Goal: Transaction & Acquisition: Purchase product/service

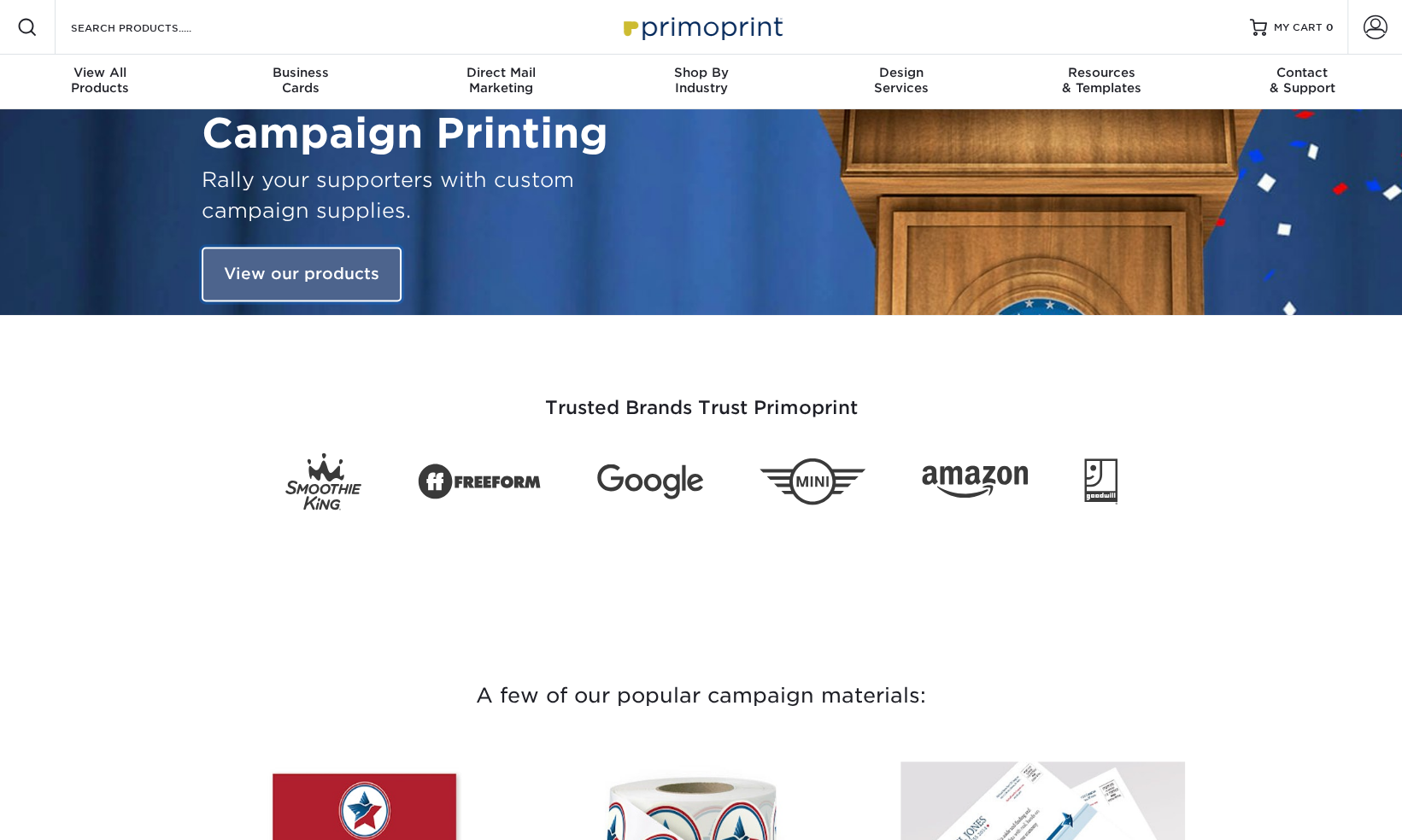
click at [288, 273] on link "View our products" at bounding box center [302, 275] width 200 height 55
click at [255, 268] on link "View our products" at bounding box center [302, 275] width 200 height 55
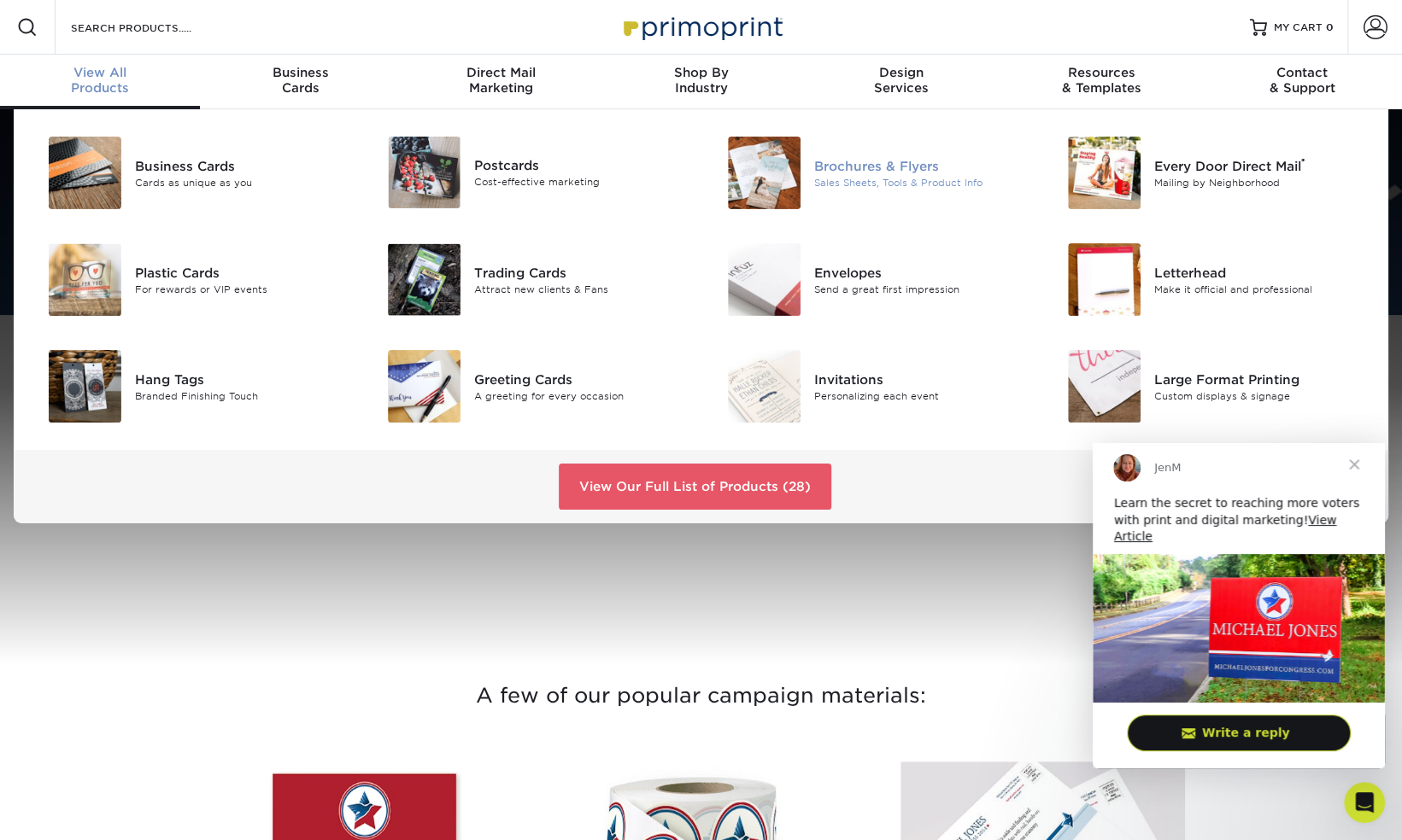
click at [842, 178] on div "Sales Sheets, Tools & Product Info" at bounding box center [921, 183] width 214 height 15
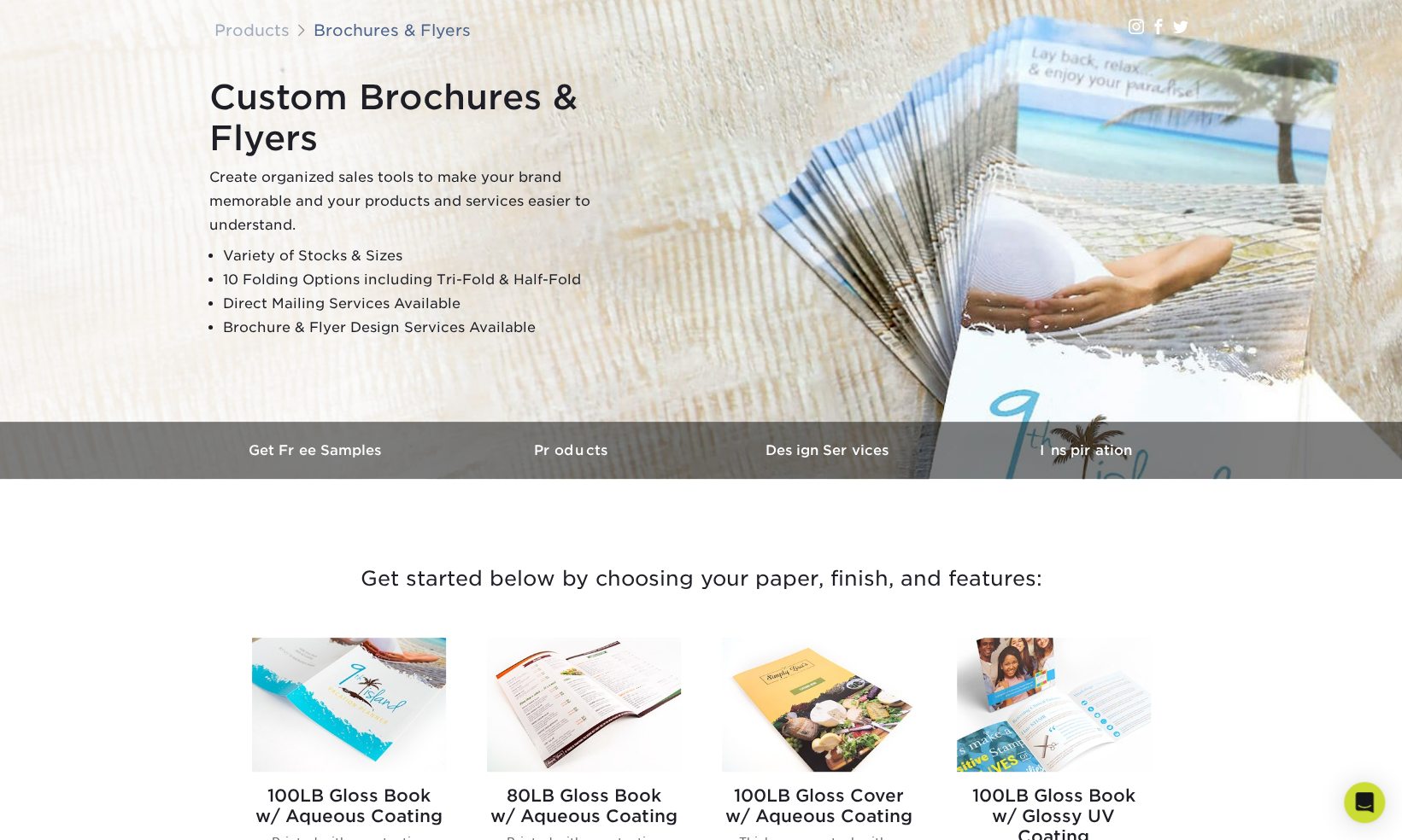
scroll to position [117, 0]
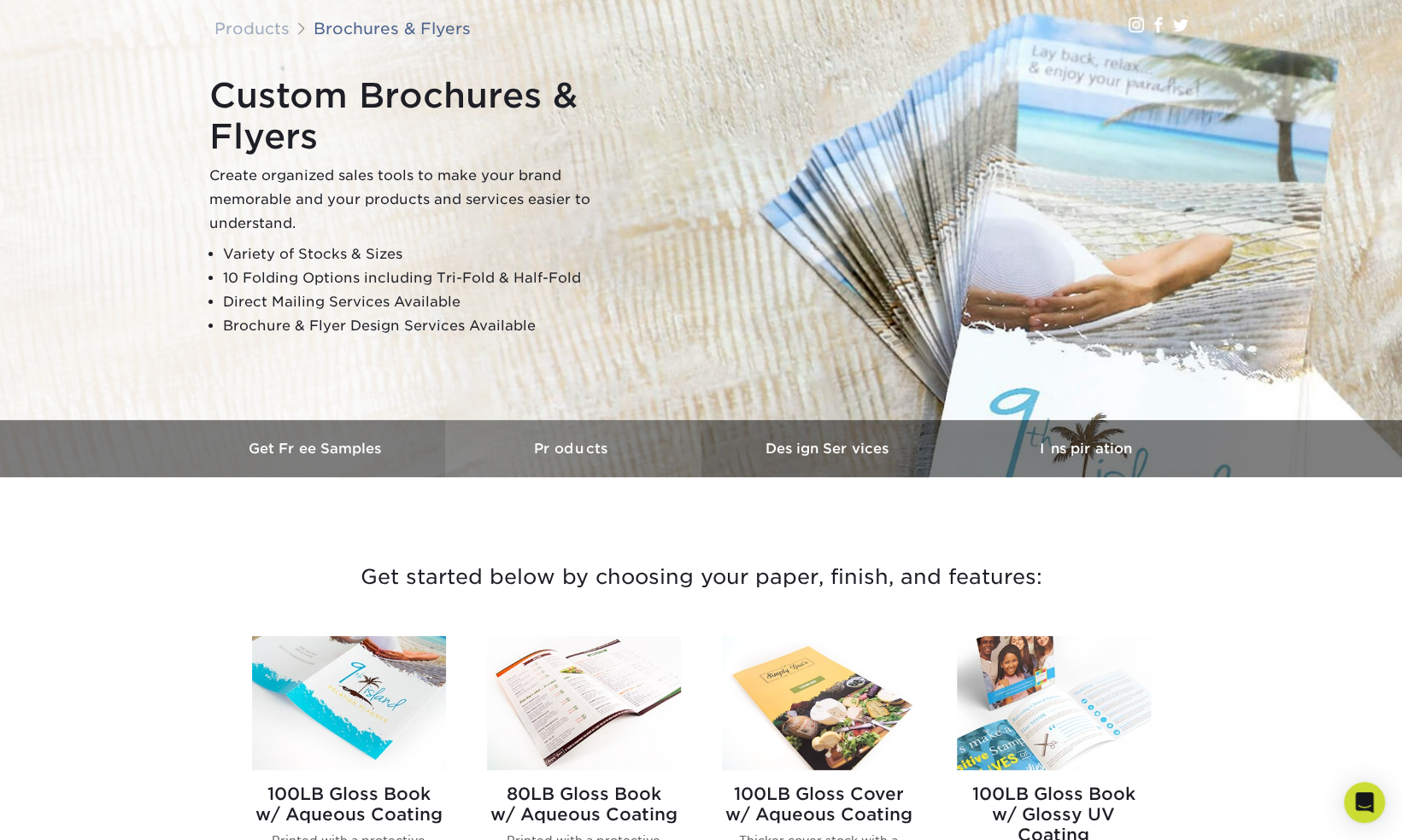
click at [579, 447] on h3 "Products" at bounding box center [573, 449] width 256 height 17
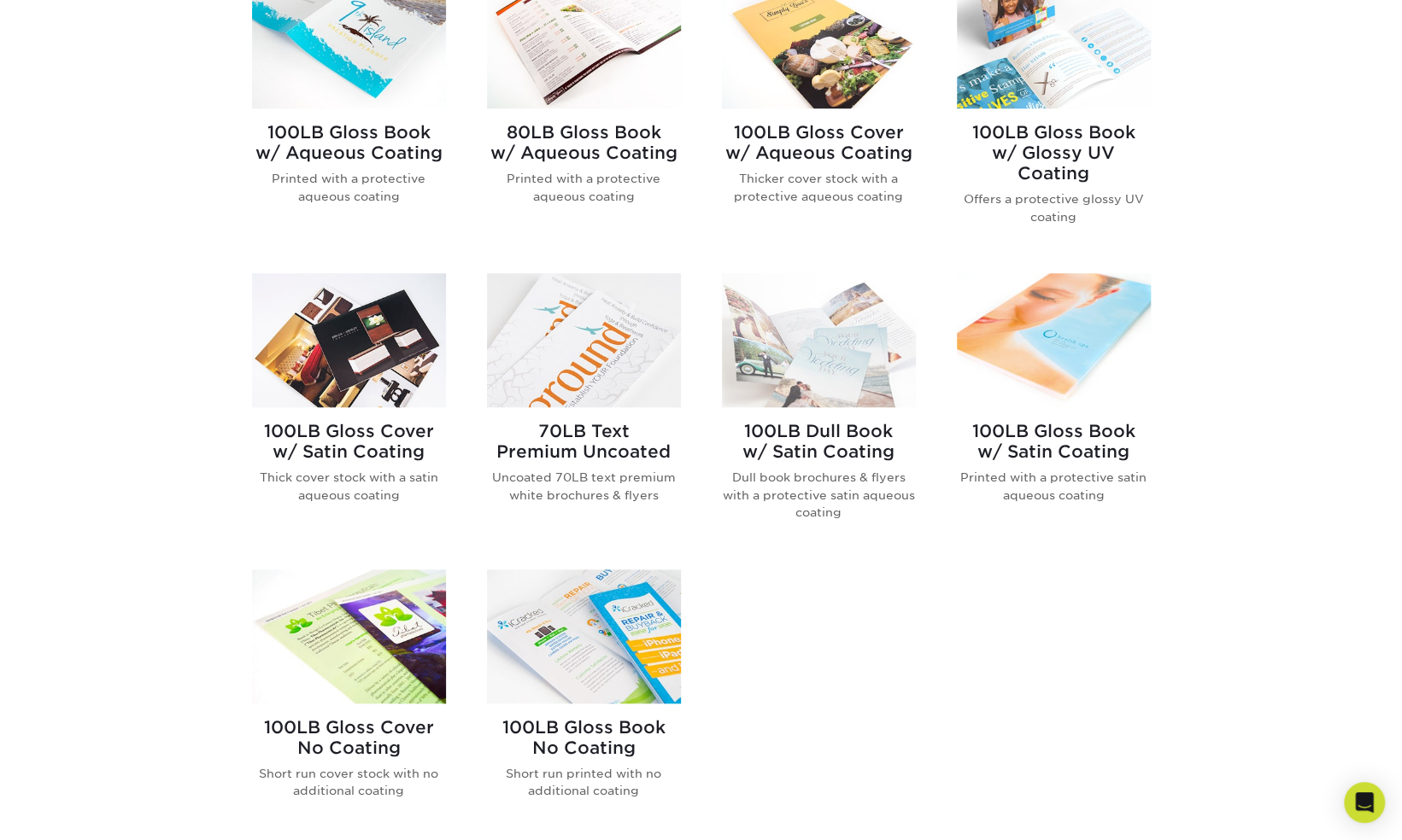
scroll to position [764, 0]
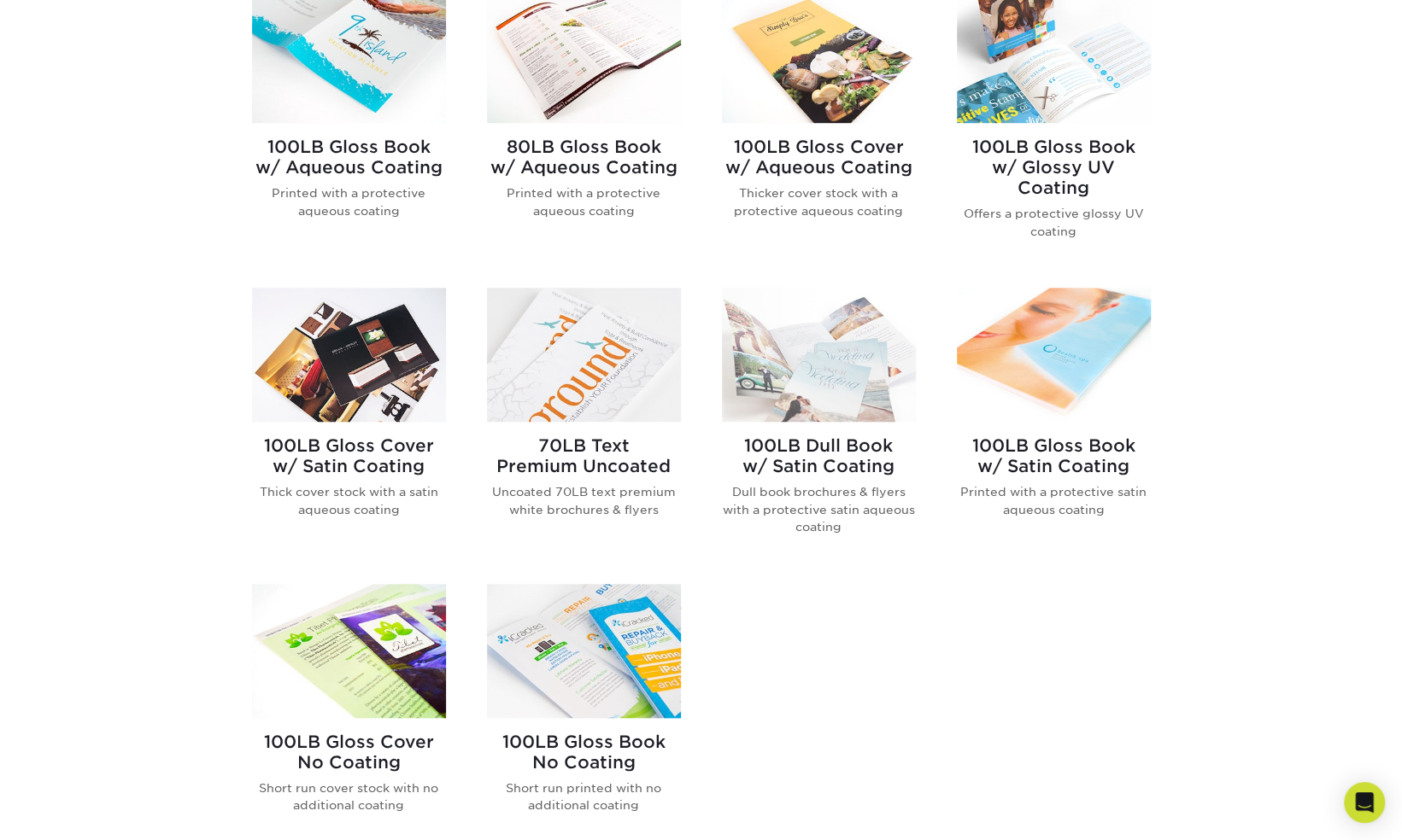
click at [826, 485] on p "Dull book brochures & flyers with a protective satin aqueous coating" at bounding box center [818, 510] width 194 height 52
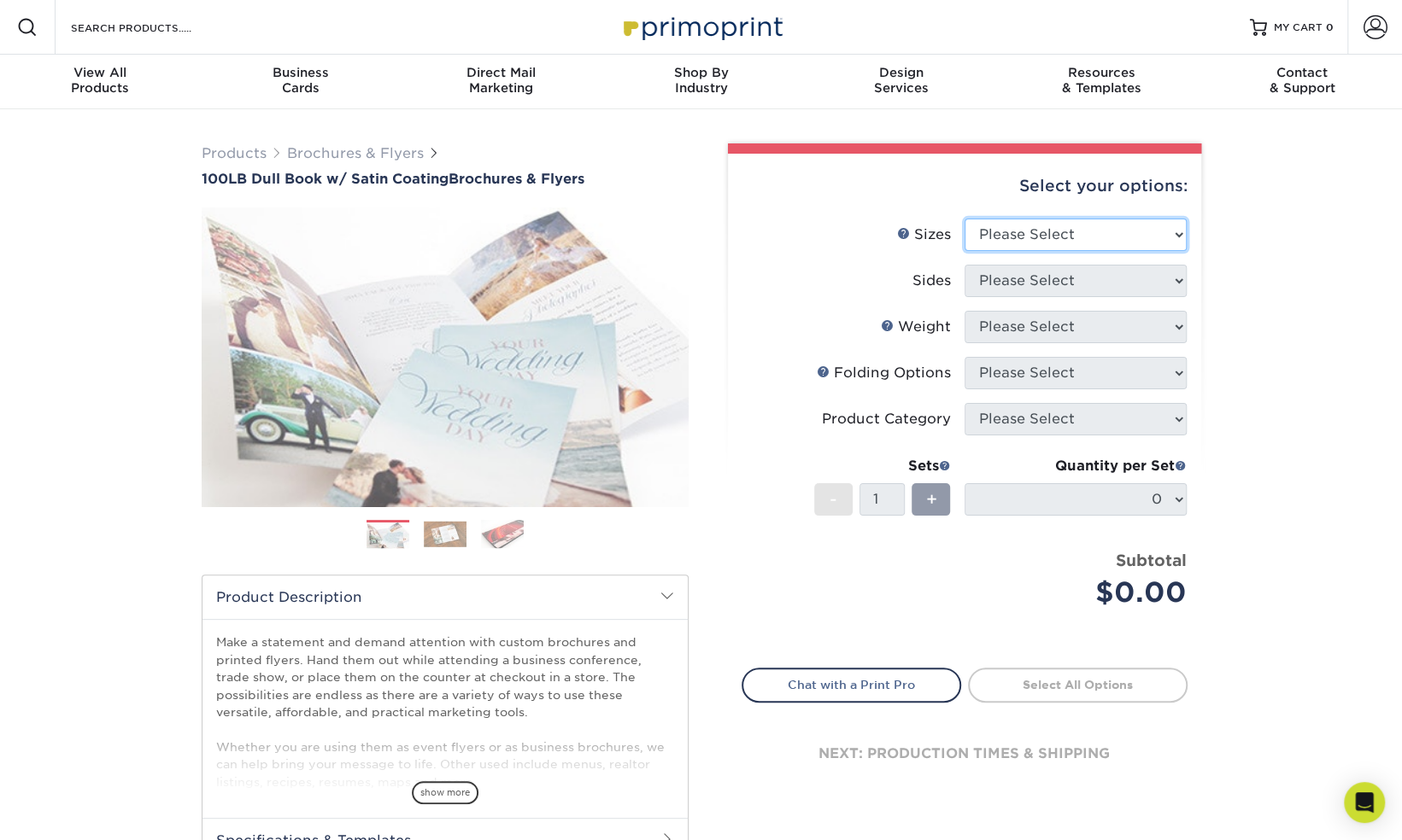
click at [1176, 232] on select "Please Select 3.67" x 8.5" 3.67" x 8.5" 4" x 6" 4" x 8.5" 4" x 8.5" 4" x 9" 4" …" at bounding box center [1075, 234] width 222 height 32
select select "5.50x8.50"
click at [964, 218] on select "Please Select 3.67" x 8.5" 3.67" x 8.5" 4" x 6" 4" x 8.5" 4" x 8.5" 4" x 9" 4" …" at bounding box center [1075, 234] width 222 height 32
click at [1175, 276] on select "Please Select Print Both Sides Print Front Only" at bounding box center [1075, 280] width 222 height 32
select select "32d3c223-f82c-492b-b915-ba065a00862f"
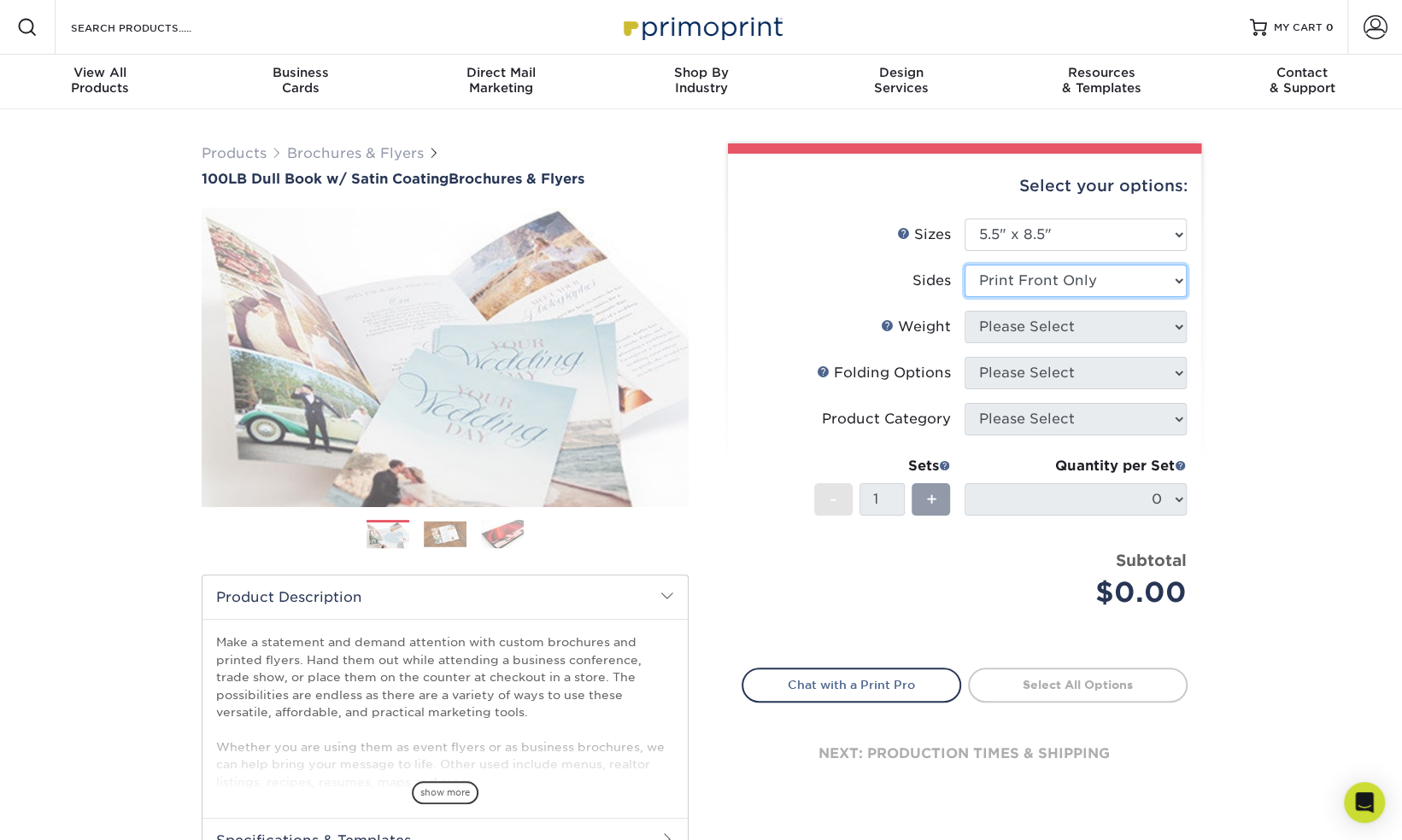
click at [964, 264] on select "Please Select Print Both Sides Print Front Only" at bounding box center [1075, 280] width 222 height 32
click at [1174, 321] on select "Please Select 100DB" at bounding box center [1075, 327] width 222 height 32
select select "100DB"
click at [964, 311] on select "Please Select 100DB" at bounding box center [1075, 327] width 222 height 32
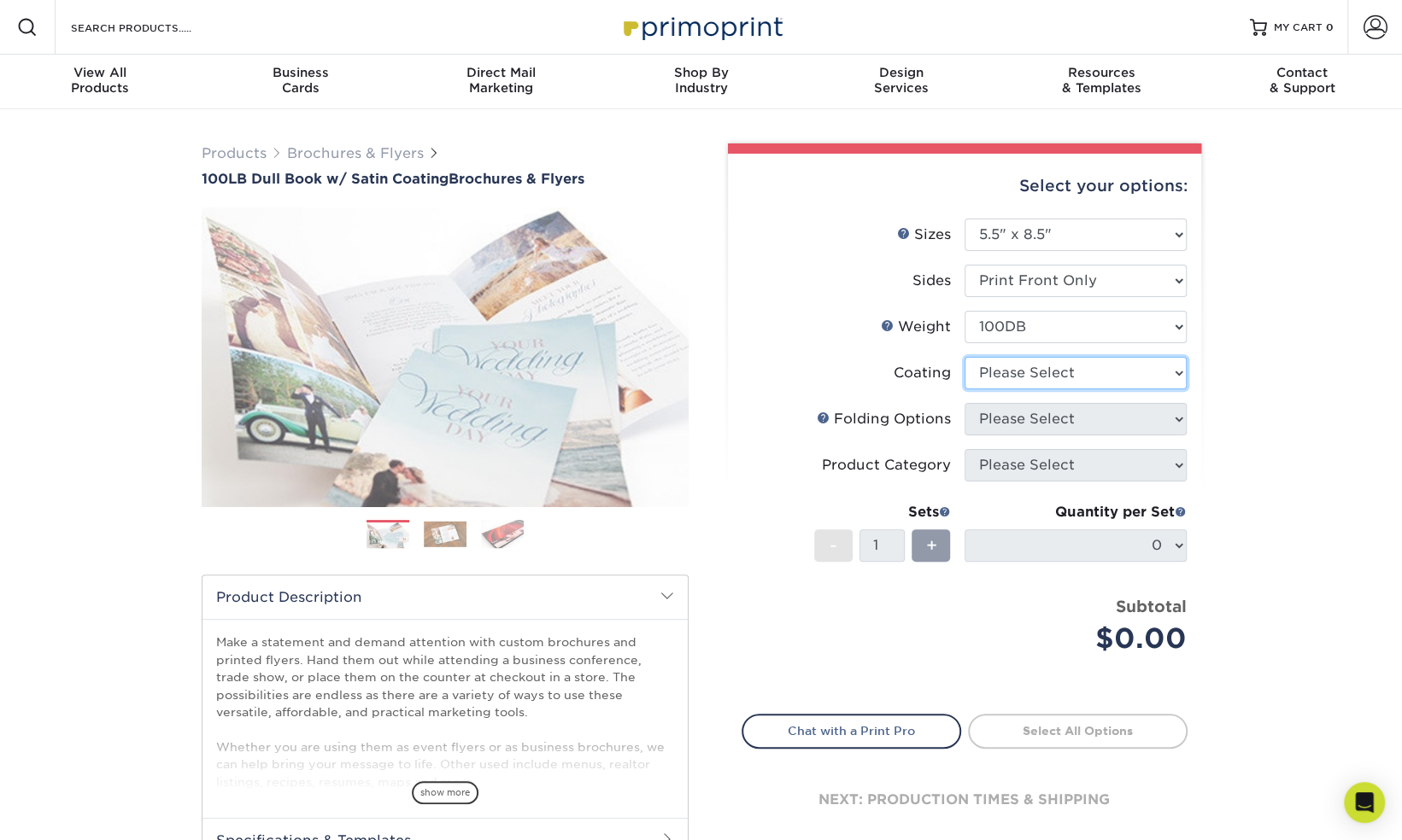
click at [1170, 373] on select at bounding box center [1075, 373] width 222 height 32
select select "1753ff32-3d28-4f95-990a-6fda0dbe3d7c"
click at [964, 357] on select at bounding box center [1075, 373] width 222 height 32
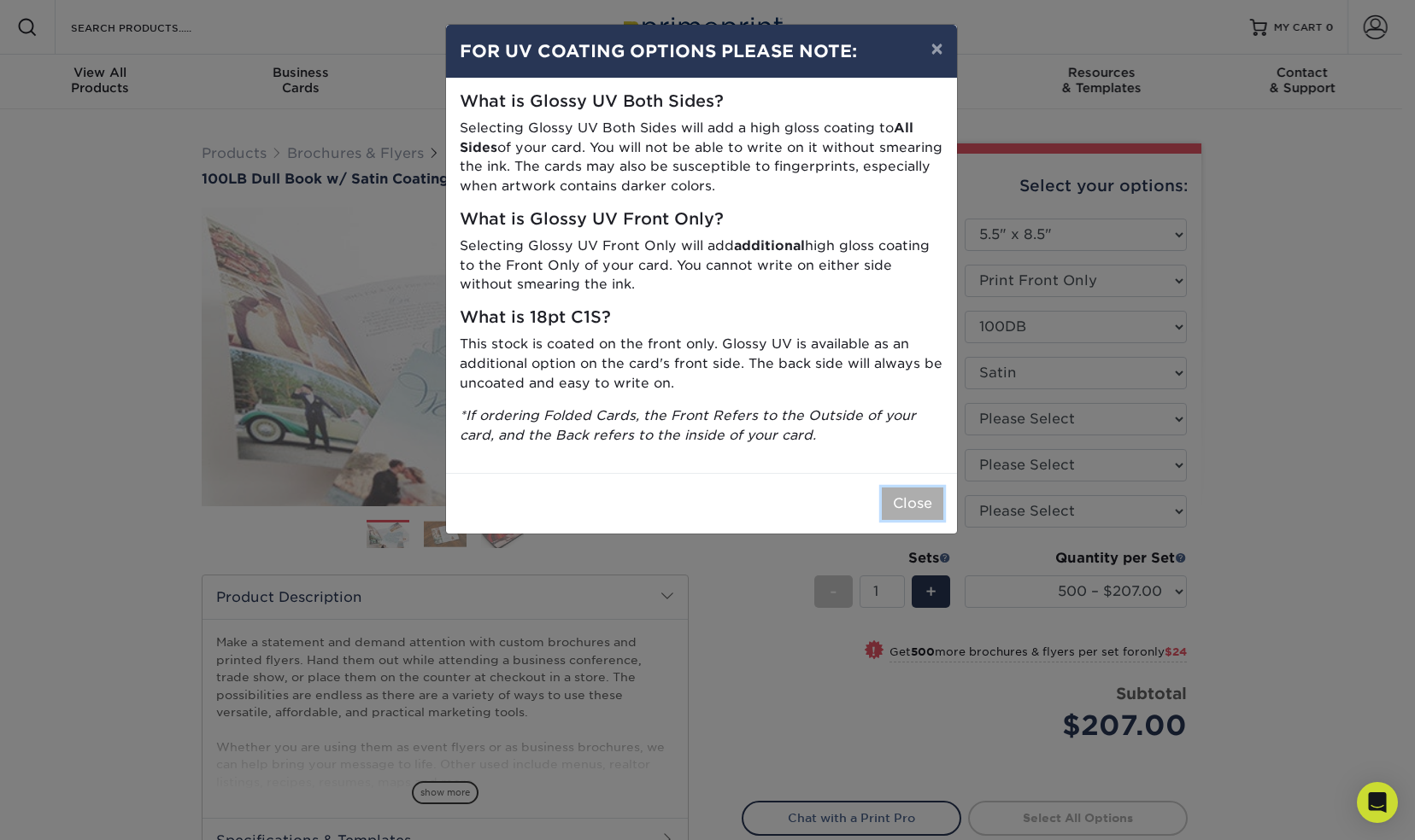
click at [915, 502] on button "Close" at bounding box center [912, 503] width 62 height 32
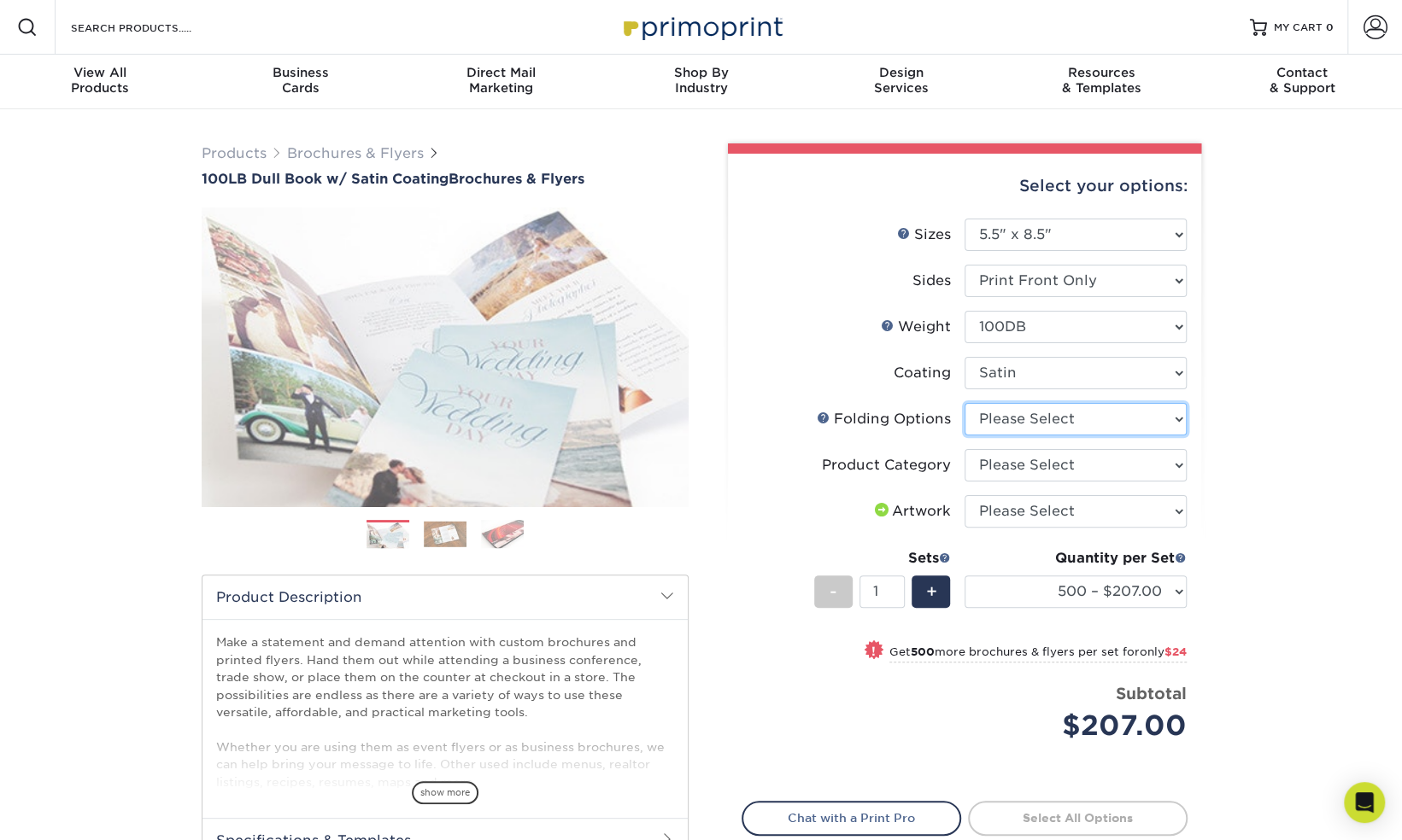
click at [1175, 415] on select "Please Select FLAT - No Folding Half-Fold" at bounding box center [1075, 419] width 222 height 32
select select "9b1d5825-34d1-4721-9874-ed79abb003d7"
click at [964, 403] on select "Please Select FLAT - No Folding Half-Fold" at bounding box center [1075, 419] width 222 height 32
click at [1175, 462] on select "Please Select Flyers and Brochures" at bounding box center [1075, 465] width 222 height 32
select select "1a668080-6b7c-4174-b399-2c3833b27ef4"
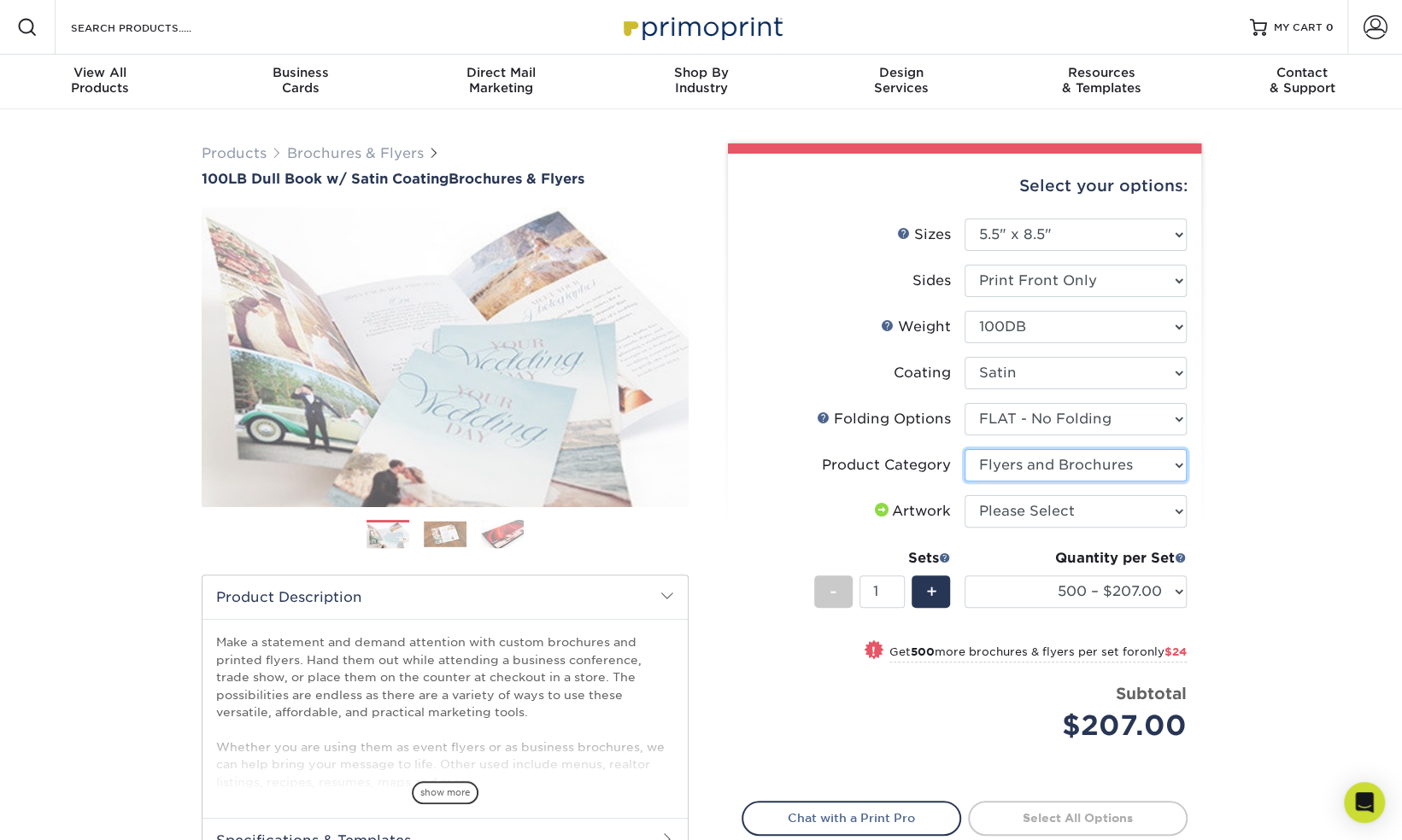
click at [964, 449] on select "Please Select Flyers and Brochures" at bounding box center [1075, 465] width 222 height 32
click at [1173, 510] on select "Please Select I will upload files I need a design - $175" at bounding box center [1075, 511] width 222 height 32
select select "upload"
click at [964, 496] on select "Please Select I will upload files I need a design - $175" at bounding box center [1075, 511] width 222 height 32
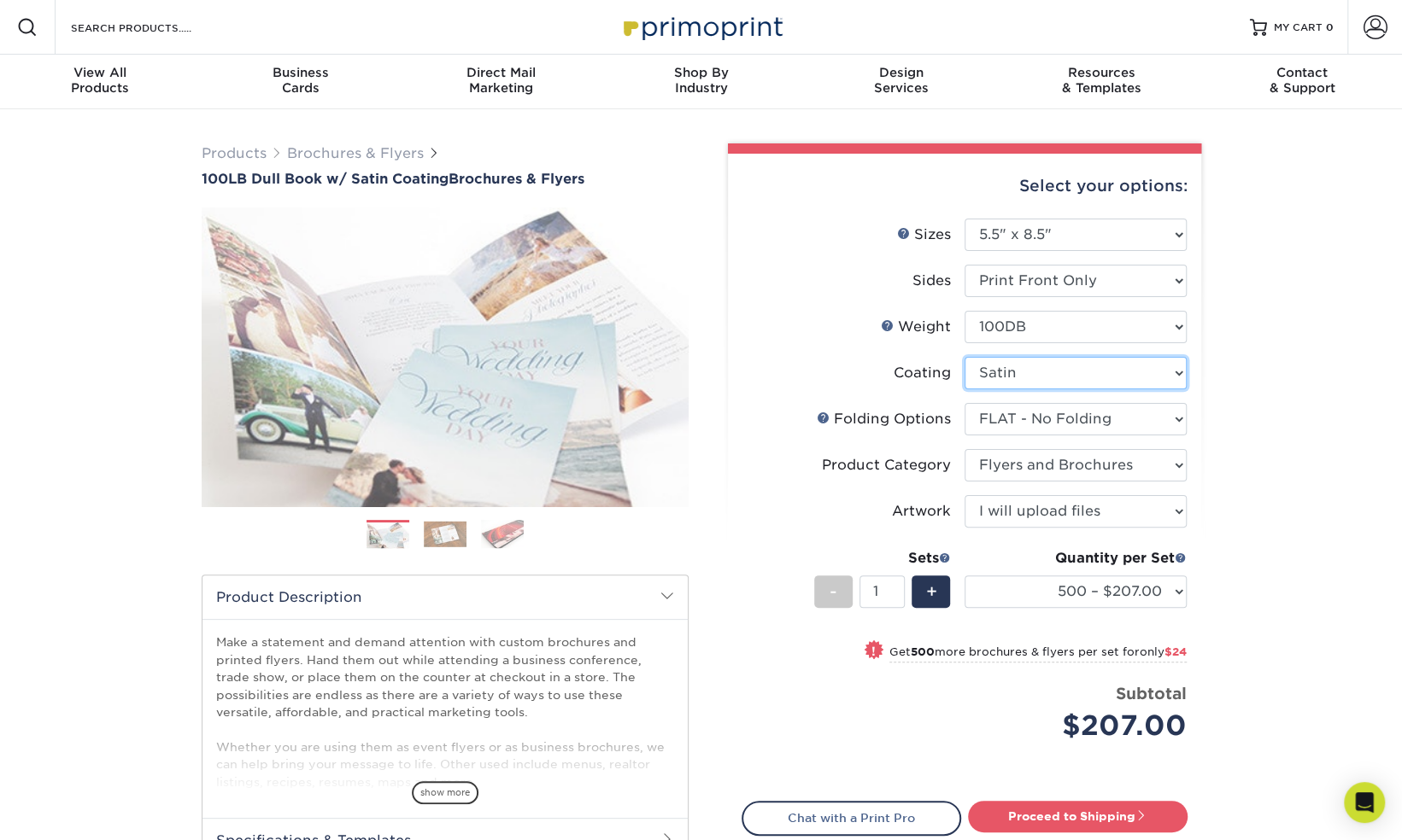
click at [1172, 373] on select at bounding box center [1075, 373] width 222 height 32
select select "3e7618de-abca-4bda-9f97-8b9129e913d8"
click at [964, 357] on select at bounding box center [1075, 373] width 222 height 32
select select "-1"
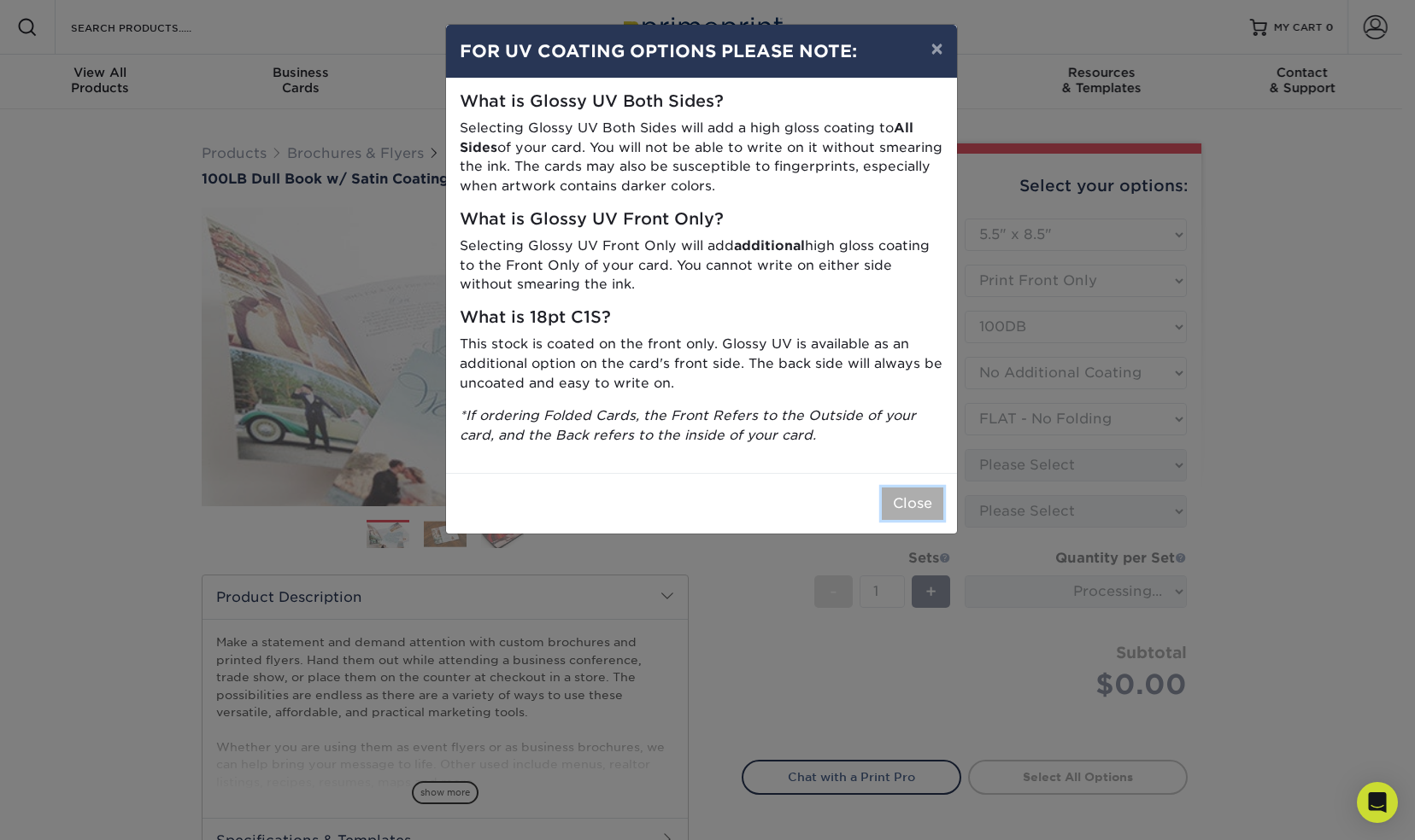
click at [926, 499] on button "Close" at bounding box center [912, 503] width 62 height 32
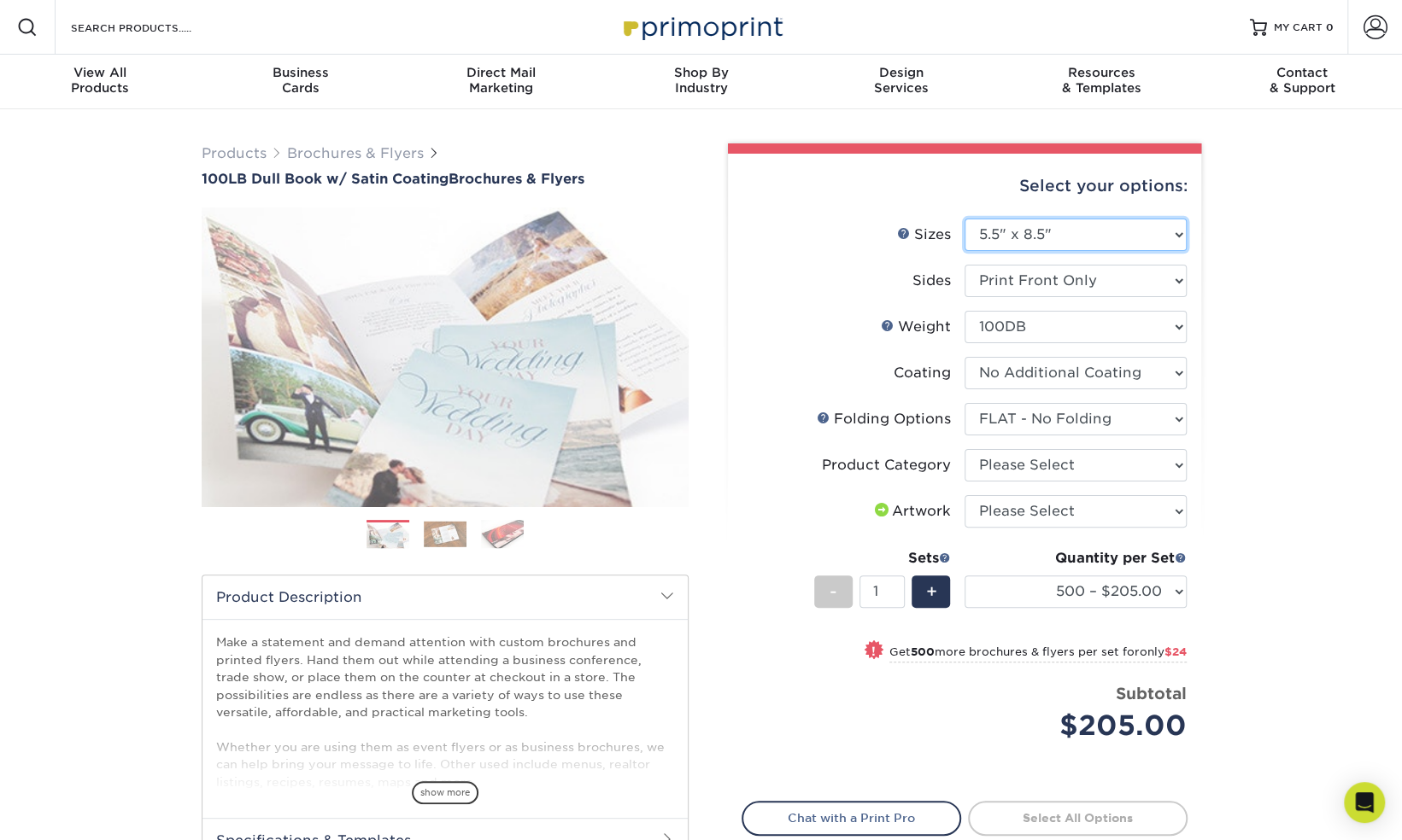
click at [1174, 230] on select "Please Select 3.67" x 8.5" 3.67" x 8.5" 4" x 6" 4" x 8.5" 4" x 8.5" 4" x 9" 4" …" at bounding box center [1075, 234] width 222 height 32
select select "4.00x6.00"
click at [964, 218] on select "Please Select 3.67" x 8.5" 3.67" x 8.5" 4" x 6" 4" x 8.5" 4" x 8.5" 4" x 9" 4" …" at bounding box center [1075, 234] width 222 height 32
select select "-1"
select select
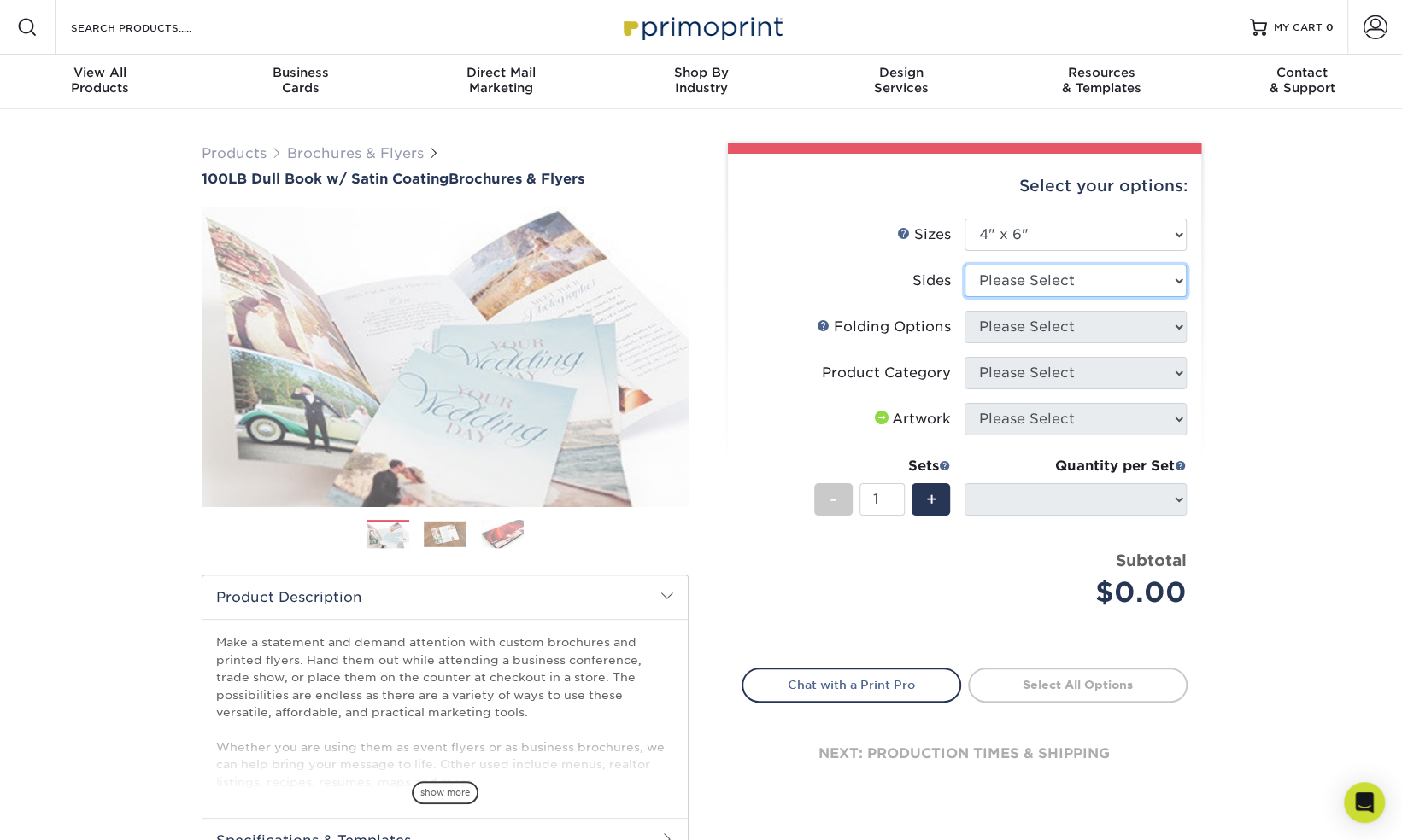
click at [1179, 275] on select "Please Select Print Both Sides Print Front Only" at bounding box center [1075, 280] width 222 height 32
select select "32d3c223-f82c-492b-b915-ba065a00862f"
click at [964, 264] on select "Please Select Print Both Sides Print Front Only" at bounding box center [1075, 280] width 222 height 32
select select
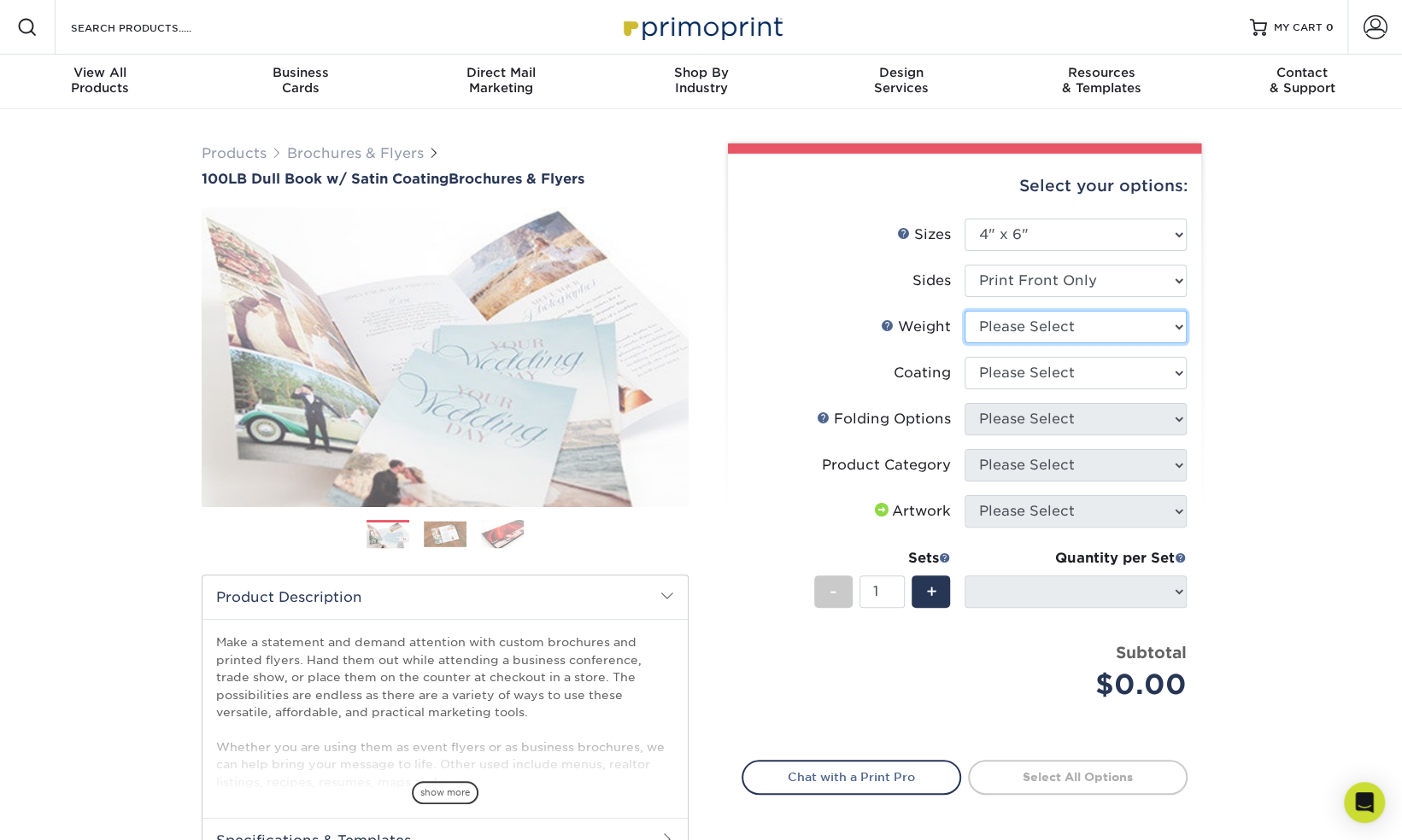
click at [1172, 320] on select "Please Select 100DB" at bounding box center [1075, 327] width 222 height 32
select select "100DB"
click at [964, 311] on select "Please Select 100DB" at bounding box center [1075, 327] width 222 height 32
select select
click at [1173, 373] on select at bounding box center [1075, 373] width 222 height 32
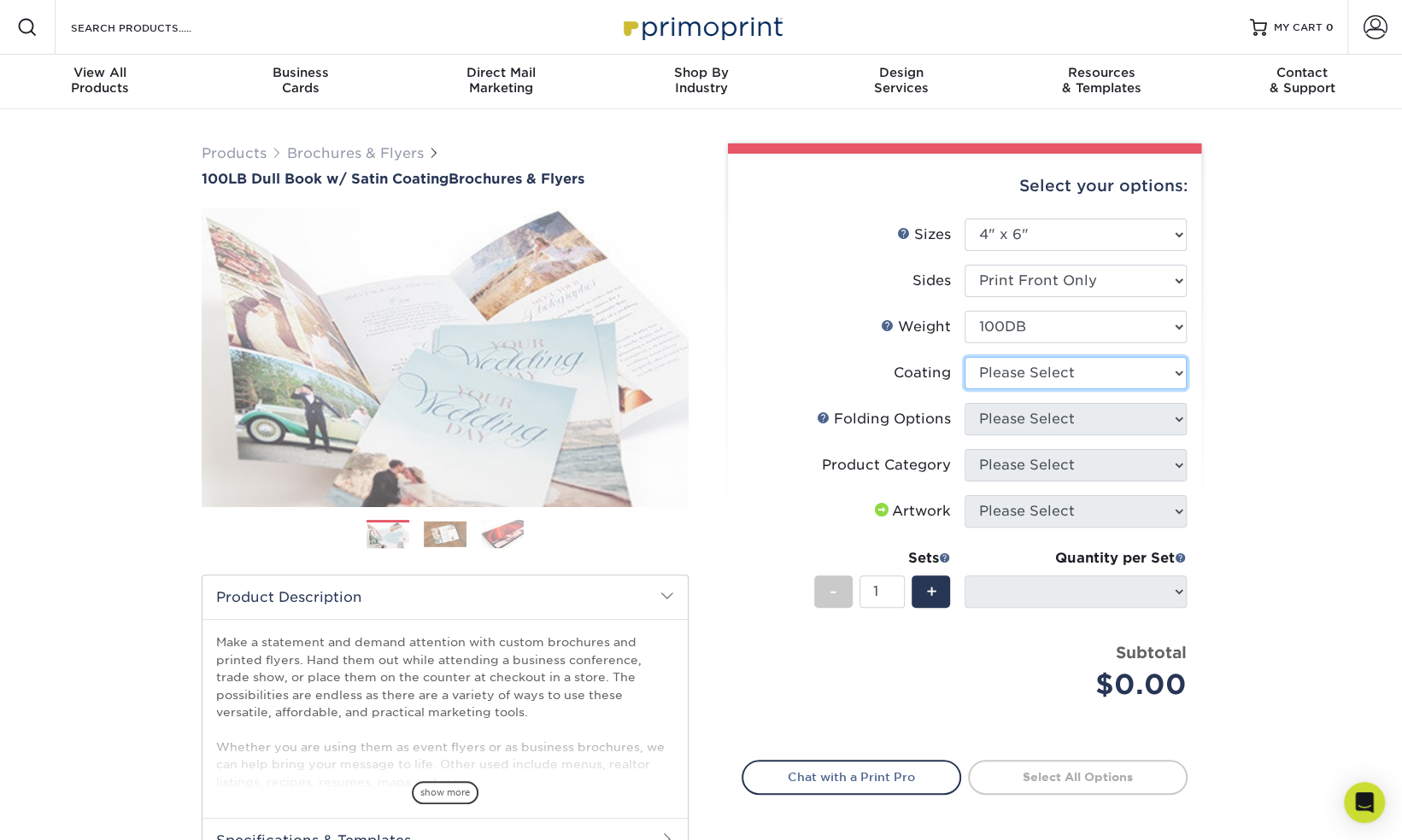
select select "3e7618de-abca-4bda-9f97-8b9129e913d8"
click at [964, 357] on select at bounding box center [1075, 373] width 222 height 32
select select "-1"
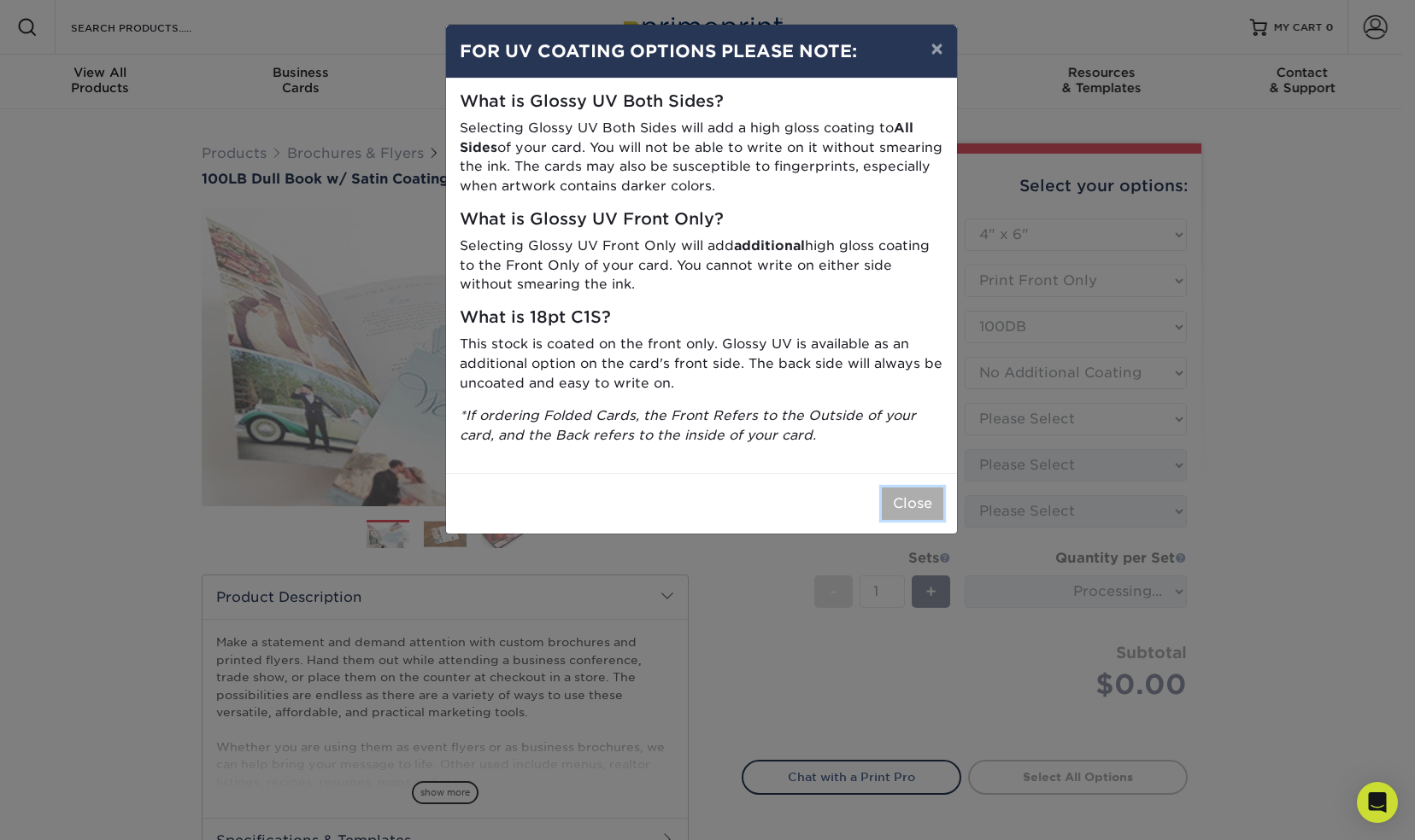
click at [923, 499] on button "Close" at bounding box center [912, 503] width 62 height 32
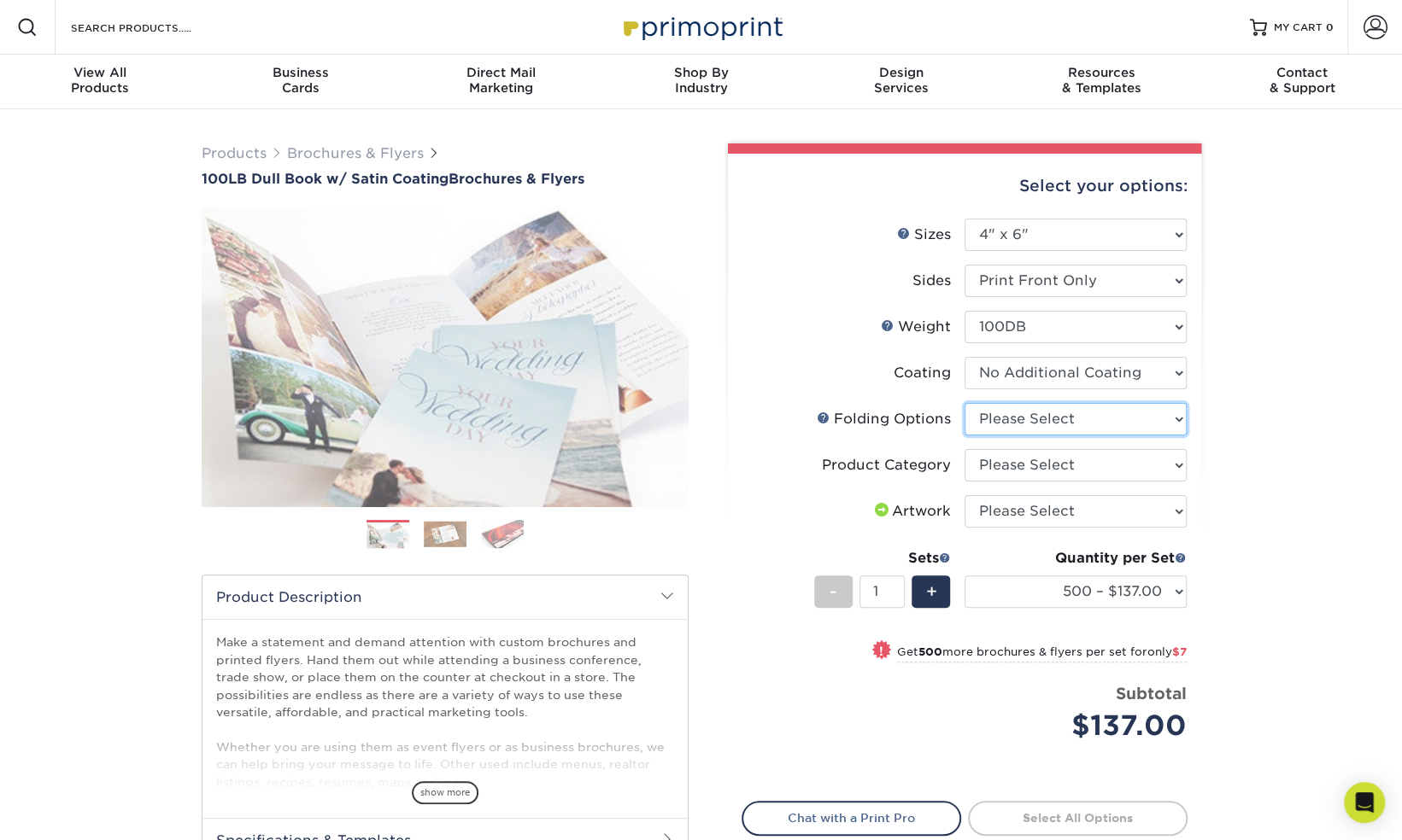
click at [1165, 413] on select "Please Select FLAT - No Folding" at bounding box center [1075, 419] width 222 height 32
select select "9b1d5825-34d1-4721-9874-ed79abb003d7"
click at [964, 403] on select "Please Select FLAT - No Folding" at bounding box center [1075, 419] width 222 height 32
click at [1172, 460] on select "Please Select Flyers and Brochures" at bounding box center [1075, 465] width 222 height 32
select select "1a668080-6b7c-4174-b399-2c3833b27ef4"
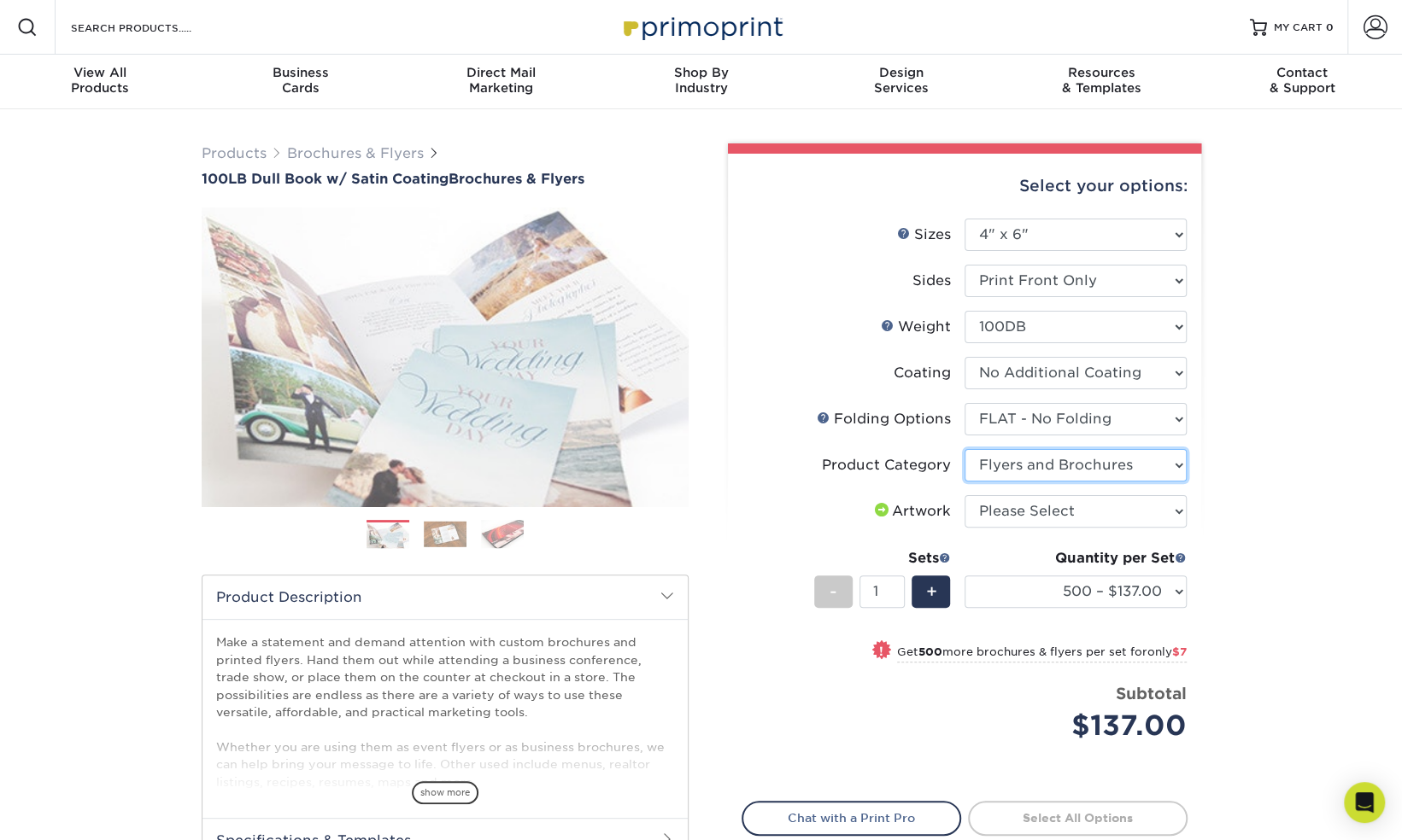
click at [964, 449] on select "Please Select Flyers and Brochures" at bounding box center [1075, 465] width 222 height 32
click at [1161, 509] on select "Please Select I will upload files I need a design - $175" at bounding box center [1075, 511] width 222 height 32
select select "upload"
click at [964, 496] on select "Please Select I will upload files I need a design - $175" at bounding box center [1075, 511] width 222 height 32
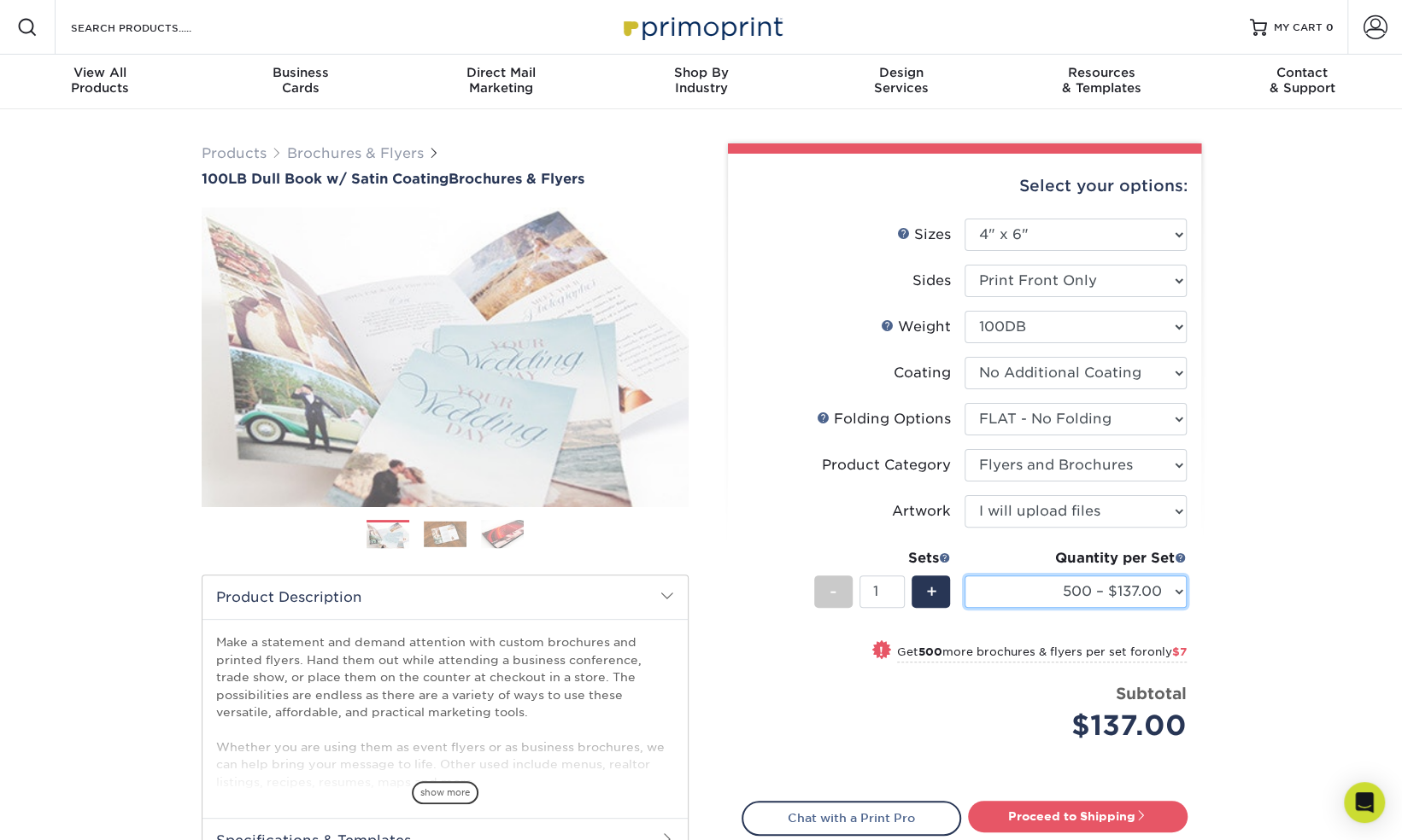
click at [1175, 588] on select "500 – $137.00 1000 – $144.00 2000 – $178.00 2500 – $222.00 3000 – $270.00 4000 …" at bounding box center [1075, 591] width 222 height 32
